Goal: Complete application form

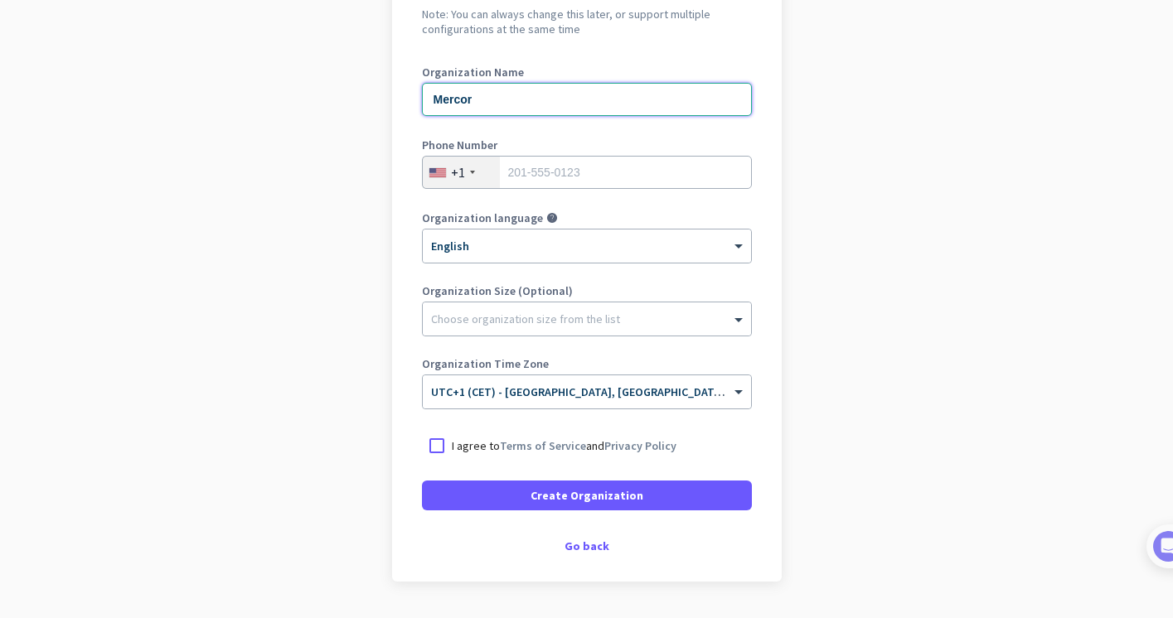
scroll to position [194, 0]
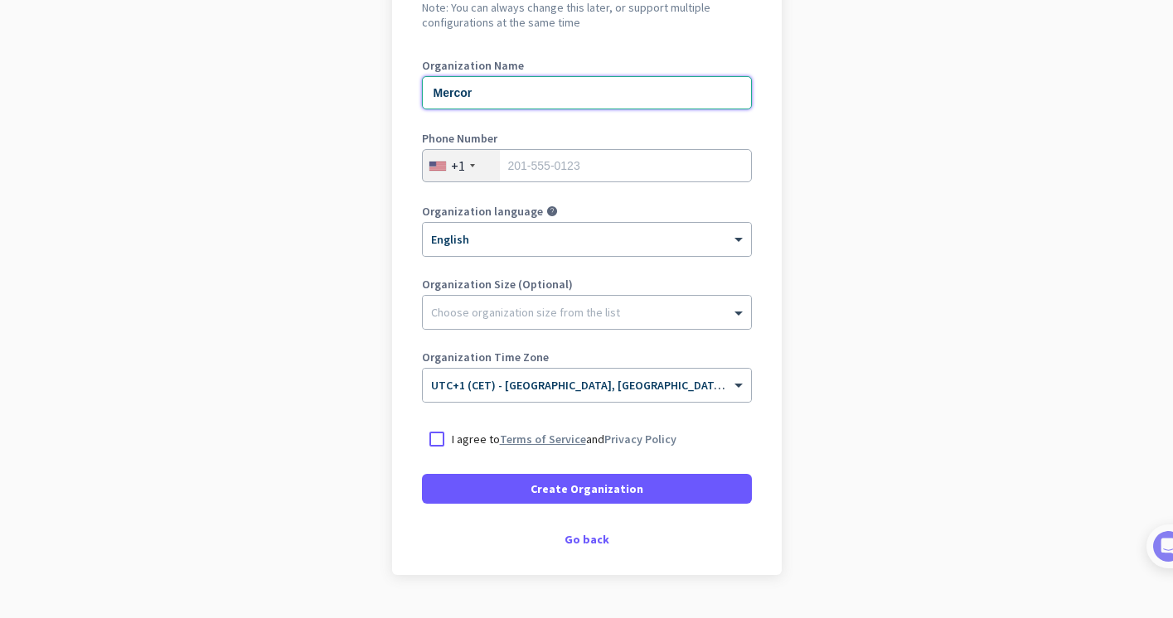
type input "Mercor"
click at [511, 437] on link "Terms of Service" at bounding box center [543, 439] width 86 height 15
click at [435, 442] on div at bounding box center [437, 439] width 30 height 30
click at [470, 171] on div "+1" at bounding box center [461, 165] width 77 height 31
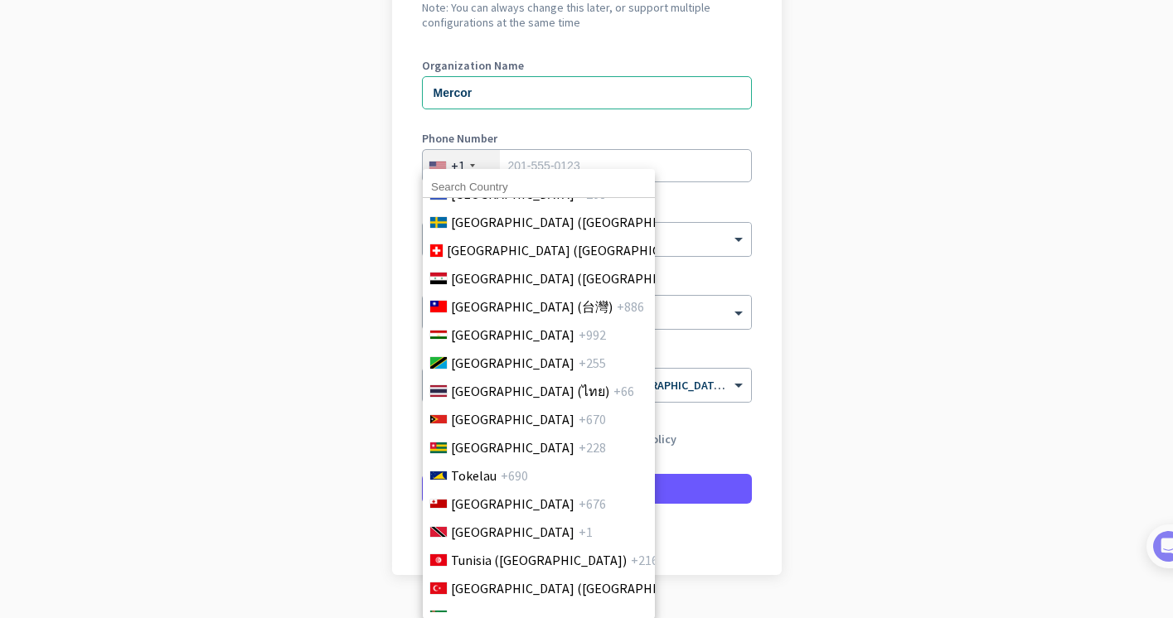
scroll to position [6059, 0]
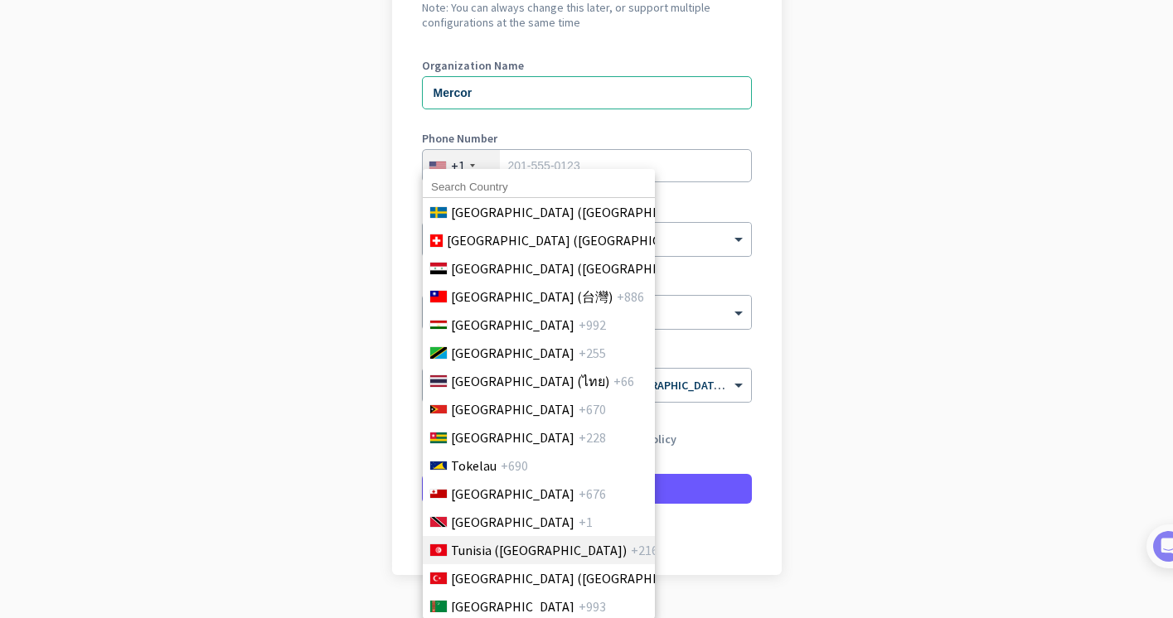
click at [475, 536] on li "[GEOGRAPHIC_DATA] (‫[GEOGRAPHIC_DATA]‬‎) +216" at bounding box center [538, 550] width 233 height 28
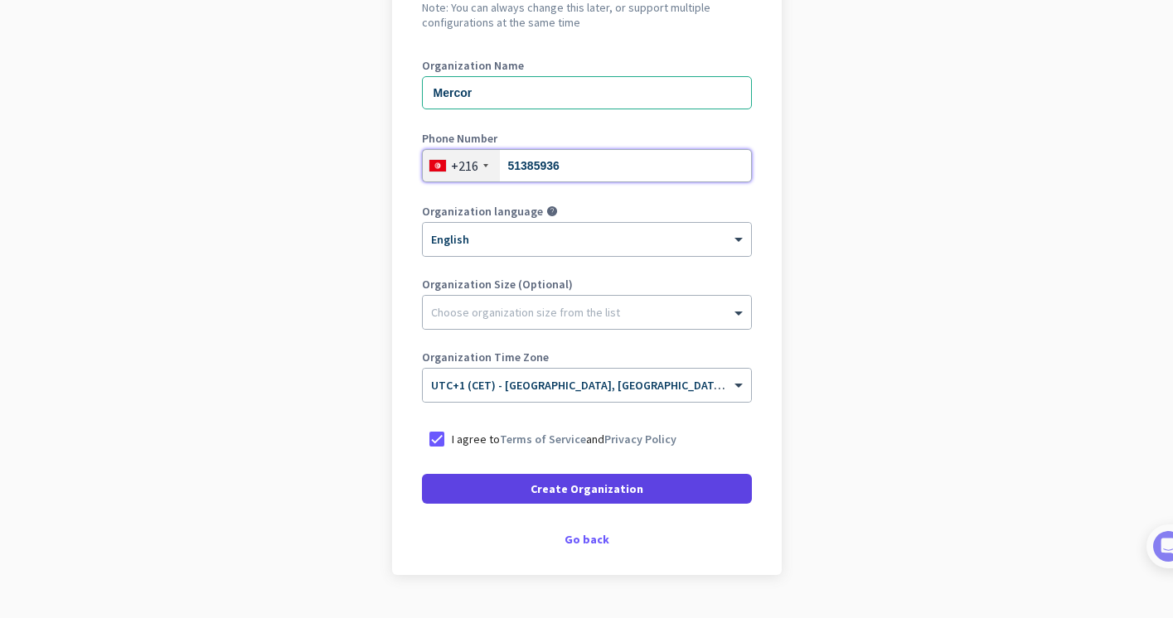
type input "51385936"
click at [488, 480] on span at bounding box center [587, 489] width 330 height 40
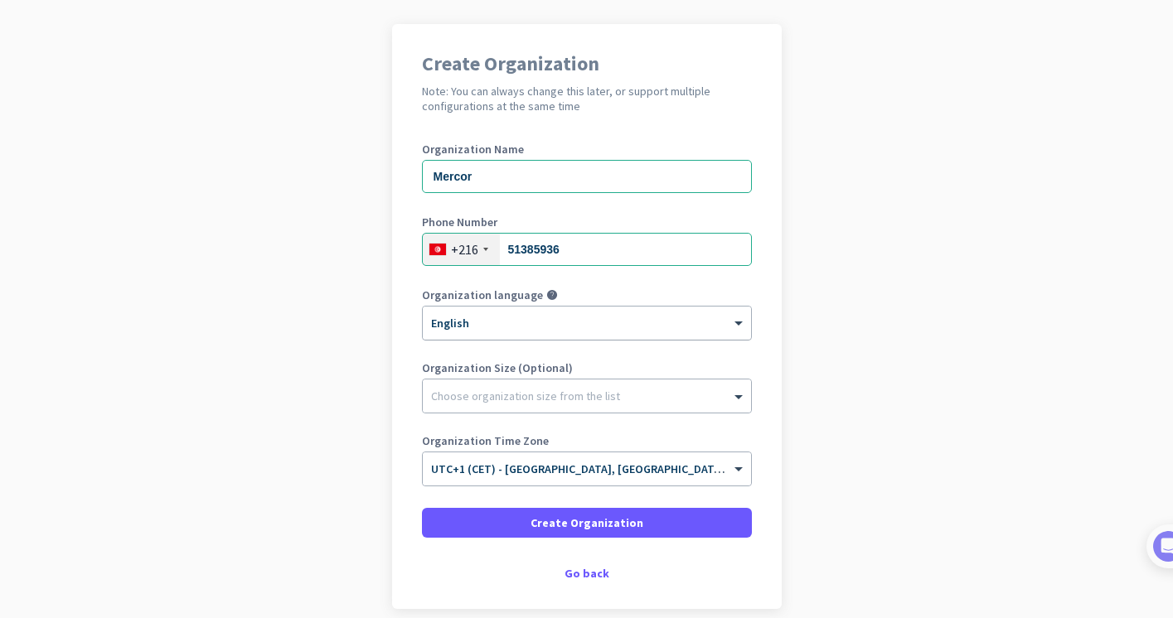
scroll to position [126, 0]
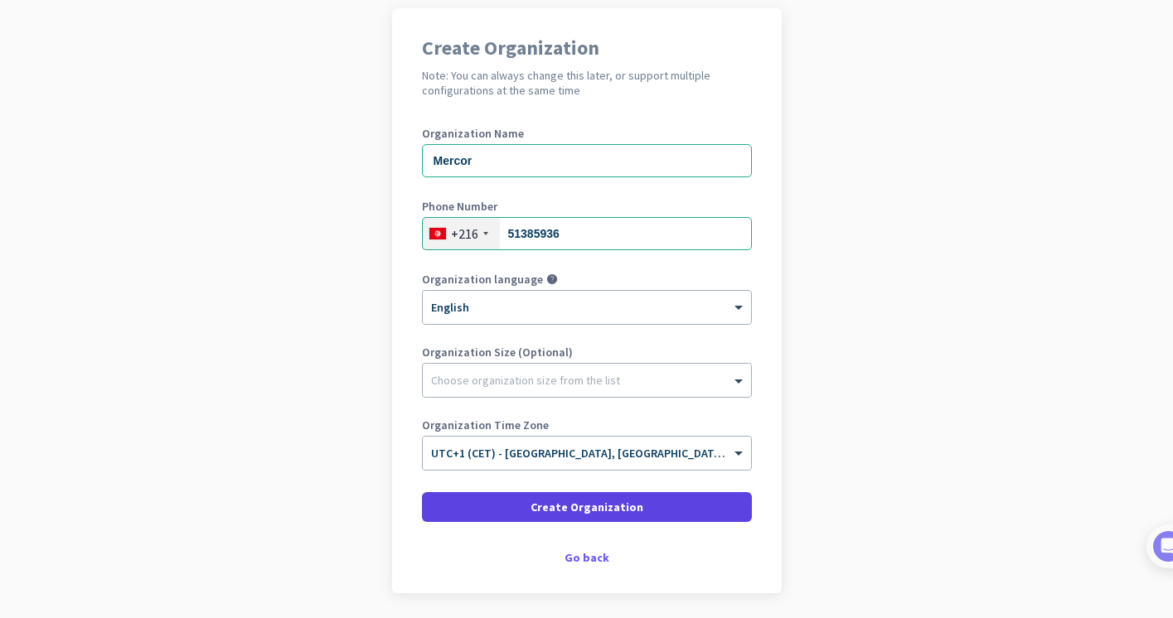
click at [579, 495] on span at bounding box center [587, 507] width 330 height 40
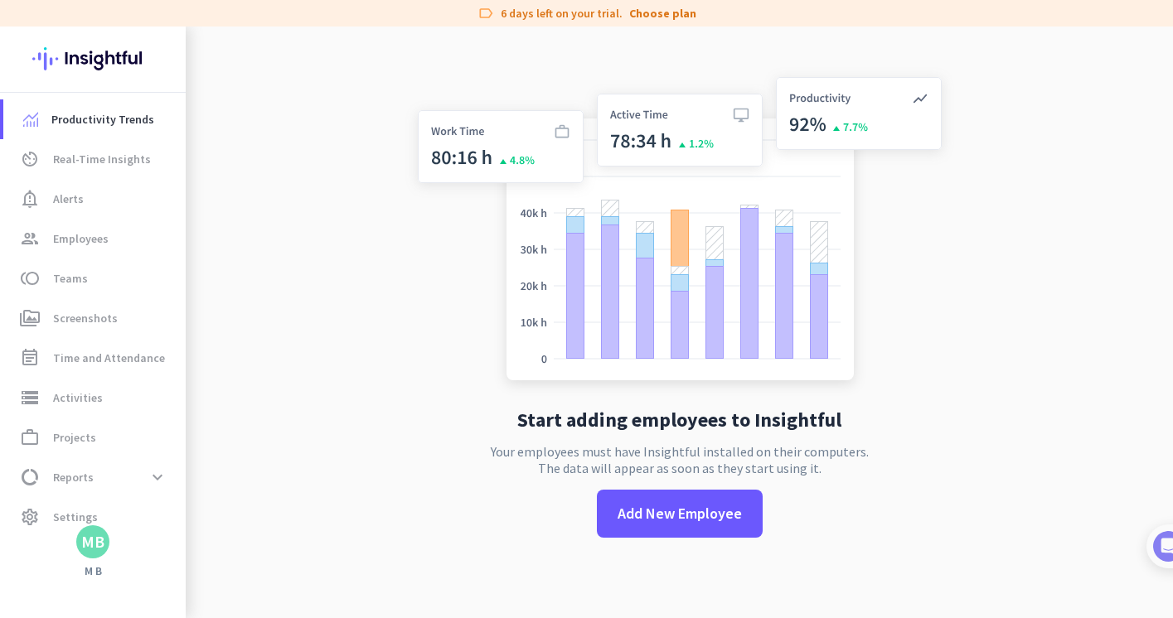
scroll to position [22, 0]
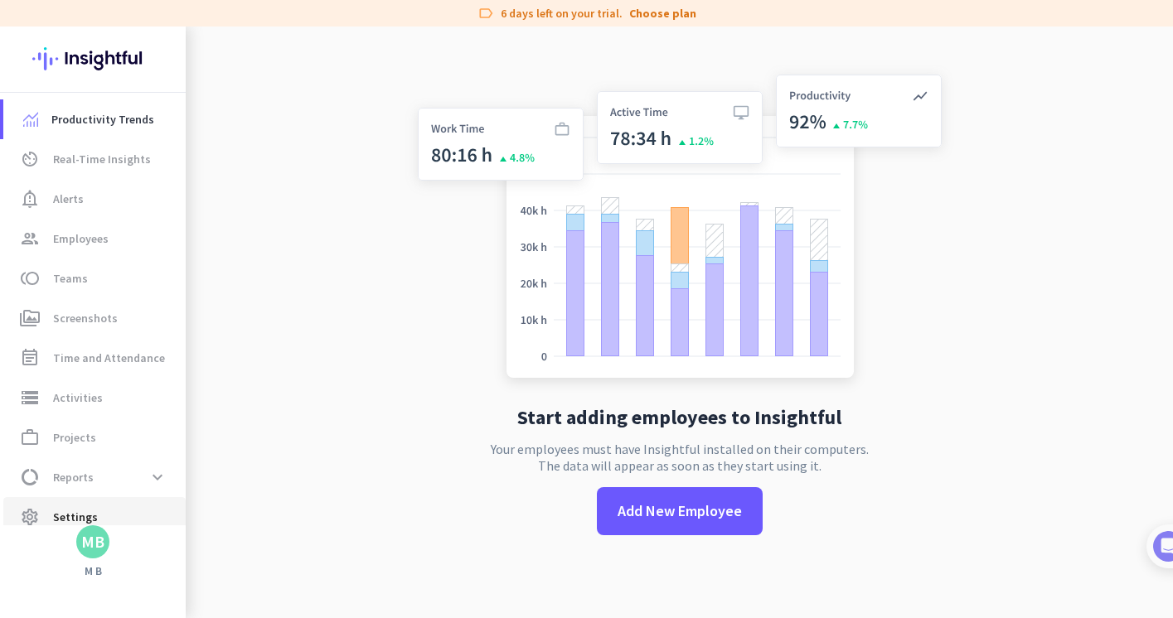
click at [67, 512] on span "Settings" at bounding box center [75, 517] width 45 height 20
